Goal: Task Accomplishment & Management: Manage account settings

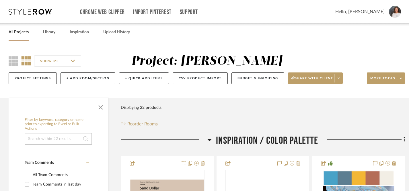
click at [21, 15] on div "Chrome Web Clipper Import Pinterest Support All Projects Library Inspiration Up…" at bounding box center [205, 12] width 393 height 24
click at [29, 9] on icon at bounding box center [30, 12] width 43 height 6
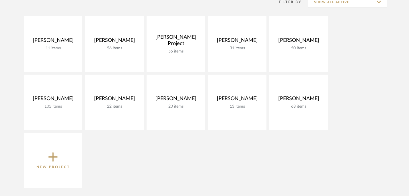
scroll to position [91, 0]
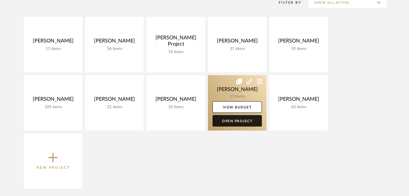
click at [238, 119] on link "Open Project" at bounding box center [237, 120] width 49 height 11
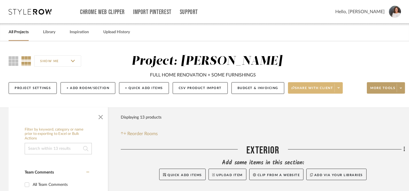
click at [303, 90] on span "Share with client" at bounding box center [313, 90] width 42 height 9
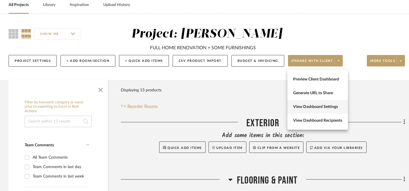
scroll to position [28, 0]
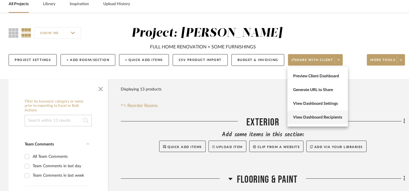
click at [318, 116] on span "View Dashboard Recipients" at bounding box center [317, 117] width 49 height 5
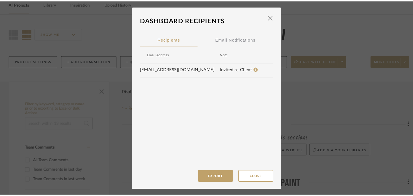
scroll to position [0, 0]
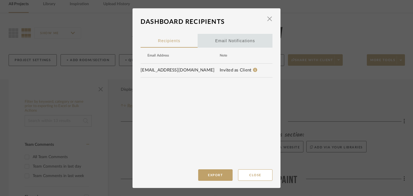
click at [223, 39] on div "Email Notifications" at bounding box center [235, 41] width 40 height 14
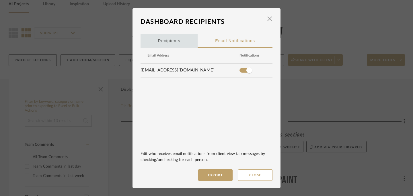
click at [167, 40] on span "Recipients" at bounding box center [169, 41] width 22 height 4
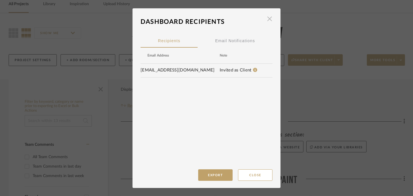
click at [267, 19] on span "button" at bounding box center [269, 18] width 11 height 11
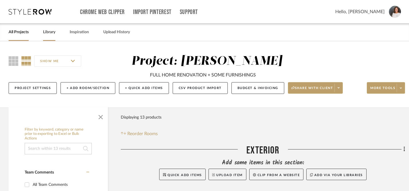
click at [51, 32] on link "Library" at bounding box center [49, 32] width 12 height 8
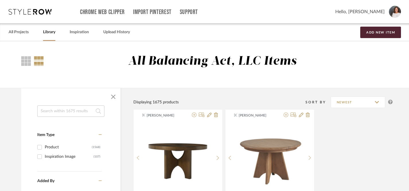
click at [51, 34] on link "Library" at bounding box center [49, 32] width 12 height 8
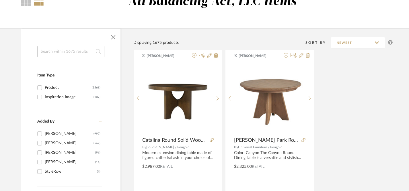
scroll to position [54, 0]
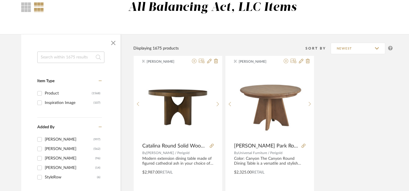
click at [73, 56] on input at bounding box center [70, 57] width 67 height 11
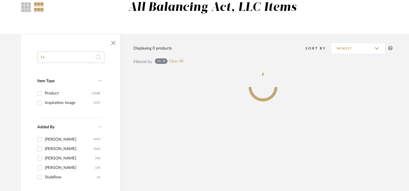
type input "f"
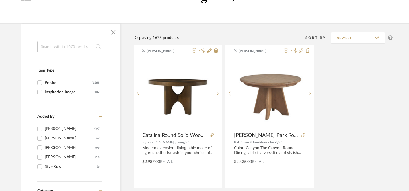
scroll to position [64, 0]
type input "faucet"
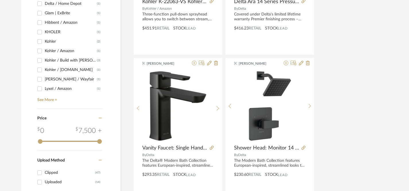
scroll to position [363, 0]
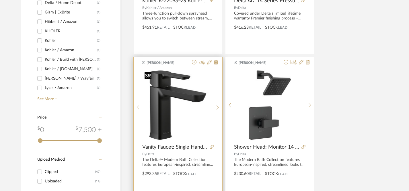
click at [169, 110] on img "0" at bounding box center [177, 105] width 71 height 71
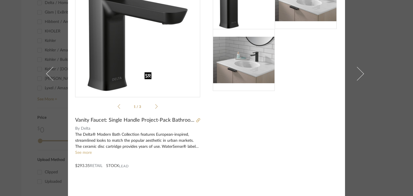
scroll to position [51, 0]
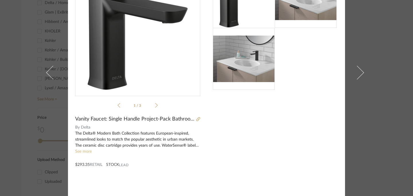
click at [82, 152] on link "See more" at bounding box center [83, 152] width 17 height 4
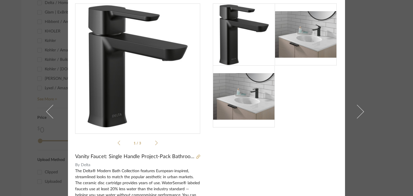
scroll to position [0, 0]
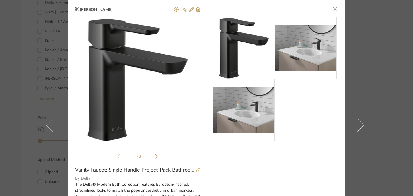
click at [196, 169] on icon at bounding box center [198, 170] width 4 height 4
click at [189, 10] on icon at bounding box center [191, 9] width 5 height 5
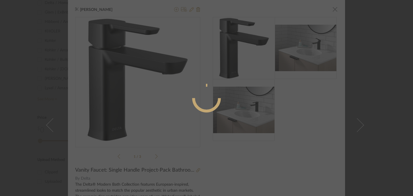
radio input "true"
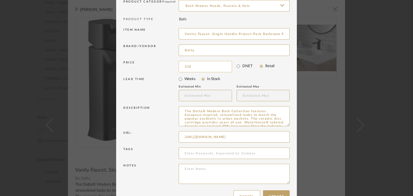
scroll to position [65, 0]
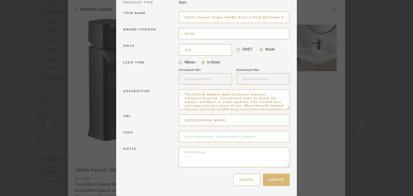
type input "$310.00"
click at [273, 178] on button "Update" at bounding box center [276, 180] width 27 height 12
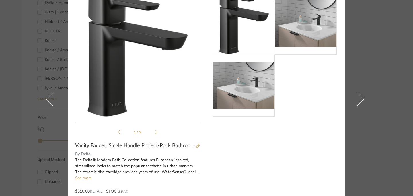
scroll to position [0, 0]
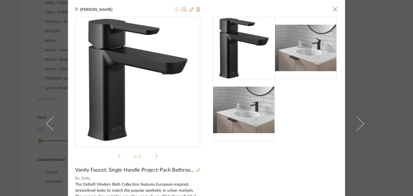
click at [175, 9] on icon at bounding box center [176, 9] width 5 height 5
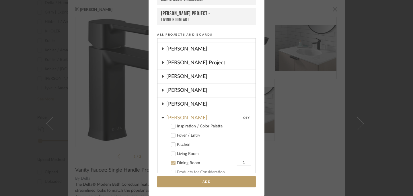
scroll to position [34, 0]
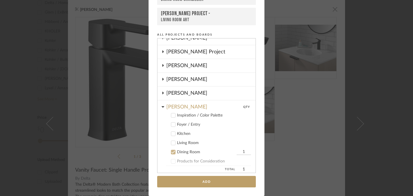
click at [173, 152] on icon at bounding box center [173, 152] width 4 height 4
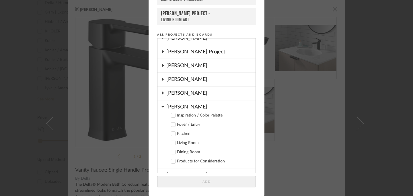
click at [162, 108] on icon at bounding box center [163, 106] width 3 height 5
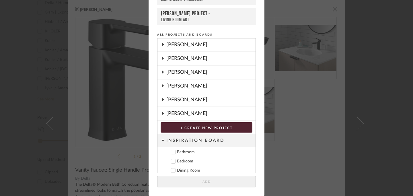
scroll to position [70, 0]
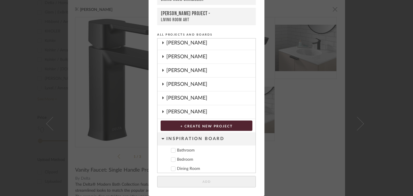
click at [163, 98] on icon at bounding box center [163, 97] width 5 height 3
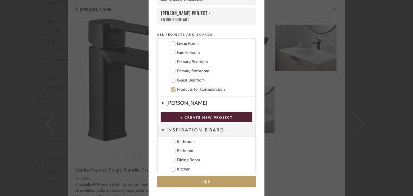
scroll to position [210, 0]
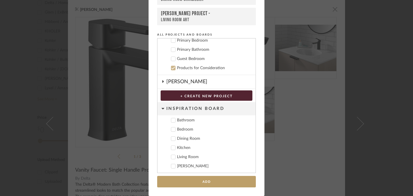
click at [319, 158] on div "Add to Projects Recent Projects, Rooms, or Boards [PERSON_NAME] - Dining Room […" at bounding box center [206, 98] width 413 height 196
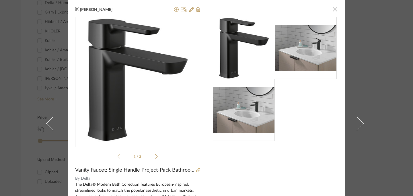
click at [333, 10] on span "button" at bounding box center [334, 8] width 11 height 11
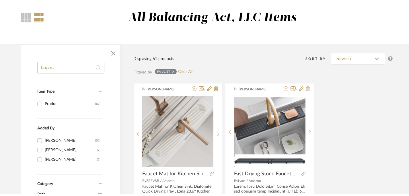
scroll to position [0, 0]
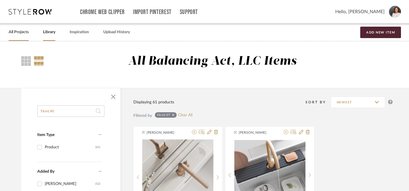
click at [20, 33] on link "All Projects" at bounding box center [19, 32] width 20 height 8
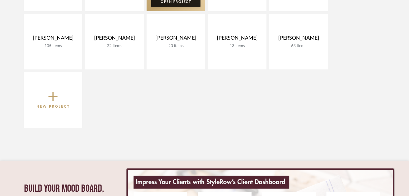
scroll to position [152, 0]
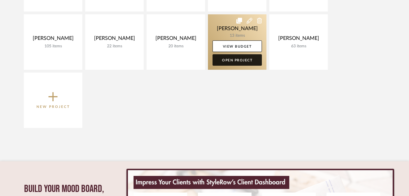
click at [238, 59] on link "Open Project" at bounding box center [237, 59] width 49 height 11
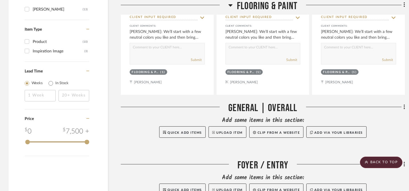
scroll to position [626, 0]
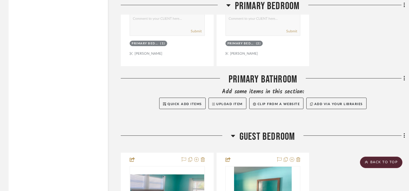
scroll to position [1957, 0]
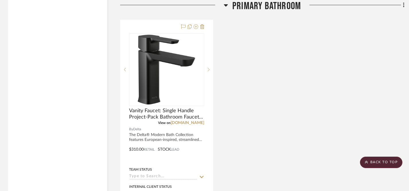
scroll to position [2039, 1]
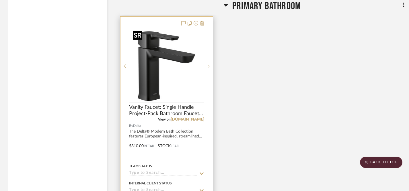
click at [161, 71] on img "0" at bounding box center [167, 66] width 72 height 72
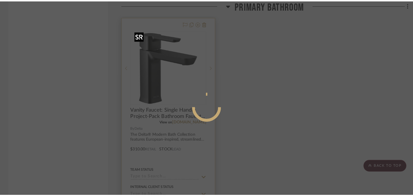
scroll to position [0, 0]
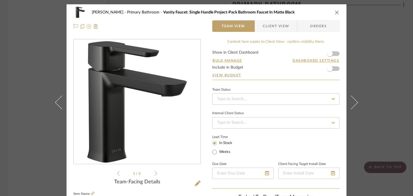
click at [335, 12] on icon "close" at bounding box center [337, 12] width 5 height 5
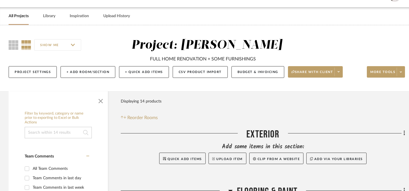
scroll to position [15, 0]
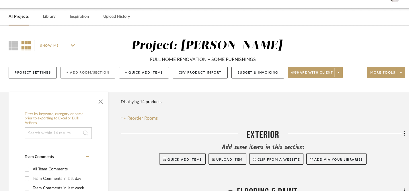
click at [90, 73] on button "+ Add Room/Section" at bounding box center [88, 73] width 55 height 12
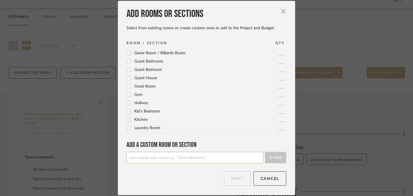
scroll to position [80, 0]
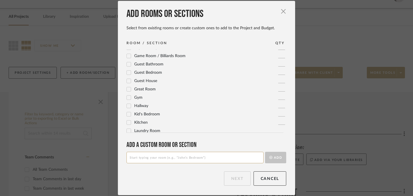
click at [169, 158] on input at bounding box center [195, 157] width 137 height 11
type input "Guest Bathrooms (2)"
click at [277, 153] on button "Add" at bounding box center [275, 157] width 21 height 11
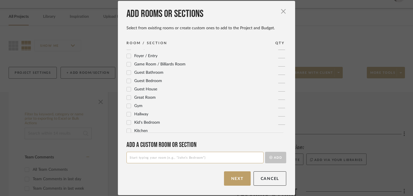
scroll to position [0, 0]
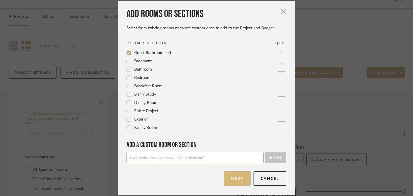
click at [237, 179] on button "Next" at bounding box center [237, 178] width 27 height 14
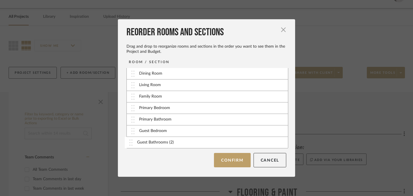
scroll to position [58, 0]
drag, startPoint x: 131, startPoint y: 143, endPoint x: 132, endPoint y: 131, distance: 12.9
click at [233, 162] on button "Confirm" at bounding box center [232, 160] width 36 height 14
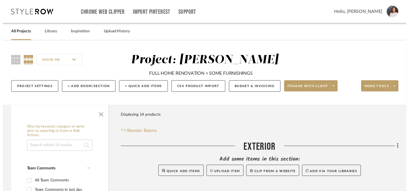
scroll to position [15, 0]
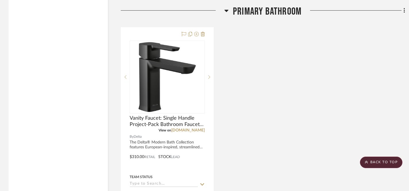
scroll to position [2028, 0]
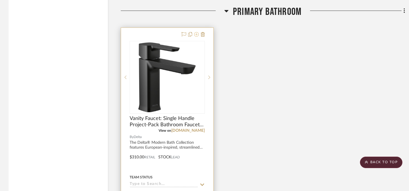
click at [197, 34] on icon at bounding box center [196, 34] width 5 height 5
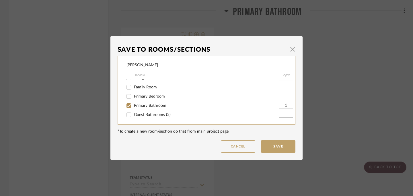
scroll to position [73, 0]
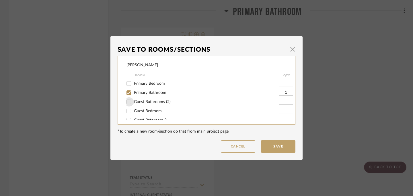
click at [127, 105] on input "Guest Bathrooms (2)" at bounding box center [128, 101] width 9 height 9
checkbox input "true"
type input "1"
click at [278, 149] on button "Save" at bounding box center [278, 146] width 34 height 12
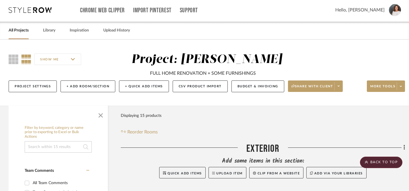
scroll to position [0, 0]
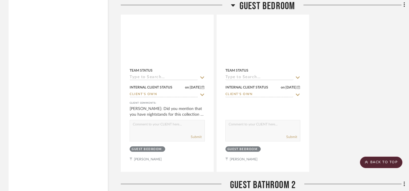
scroll to position [2770, 0]
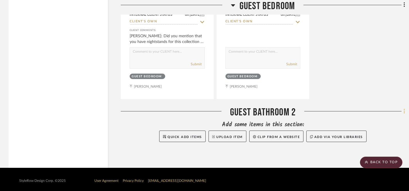
click at [405, 110] on icon at bounding box center [405, 111] width 2 height 6
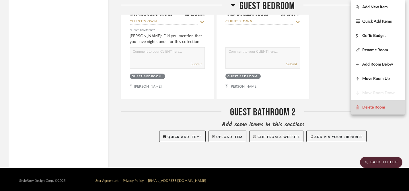
click at [377, 107] on span "Delete Room" at bounding box center [373, 107] width 23 height 5
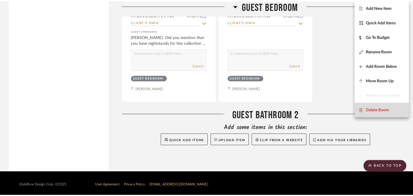
scroll to position [0, 0]
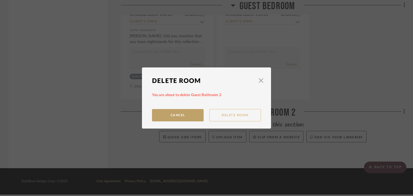
click at [224, 116] on button "Delete Room" at bounding box center [235, 115] width 52 height 12
